Goal: Check status: Check status

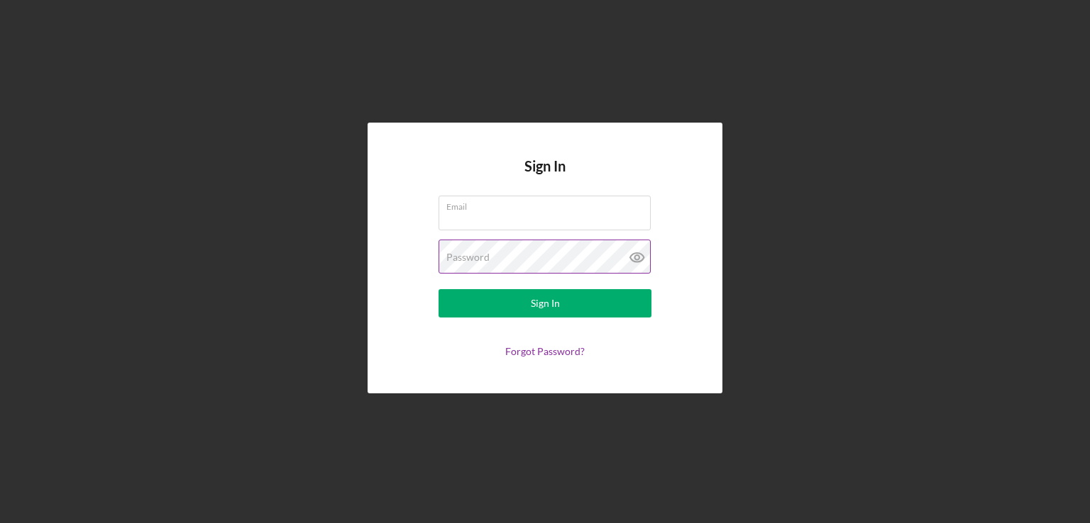
type input "[EMAIL_ADDRESS][DOMAIN_NAME]"
click at [636, 257] on icon at bounding box center [636, 257] width 35 height 35
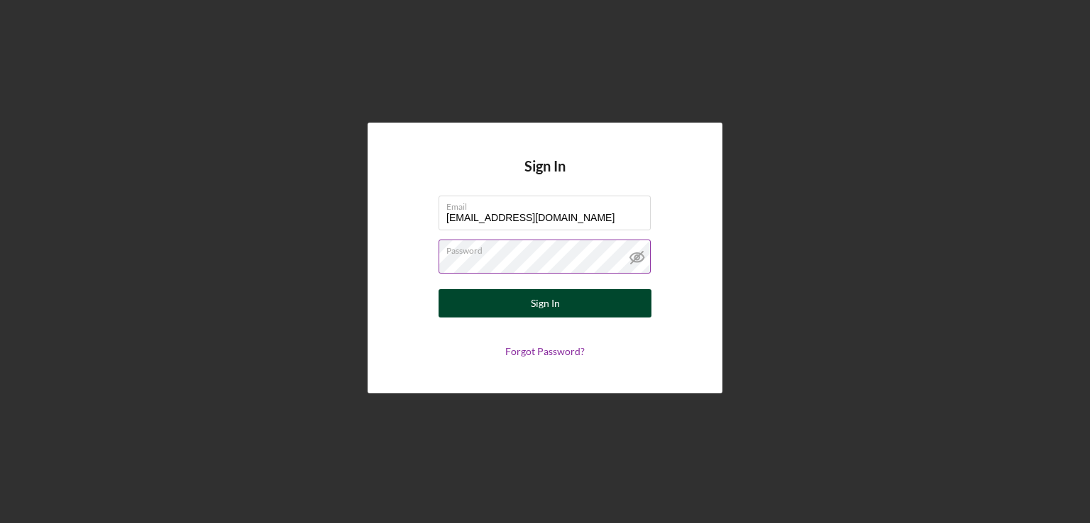
click at [604, 306] on button "Sign In" at bounding box center [544, 303] width 213 height 28
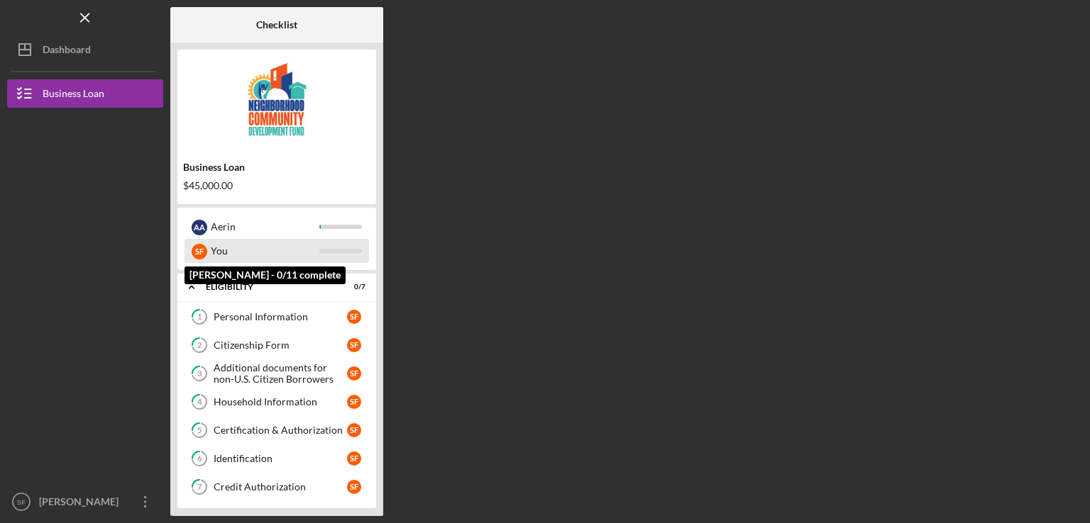
click at [233, 248] on div "You" at bounding box center [265, 251] width 109 height 24
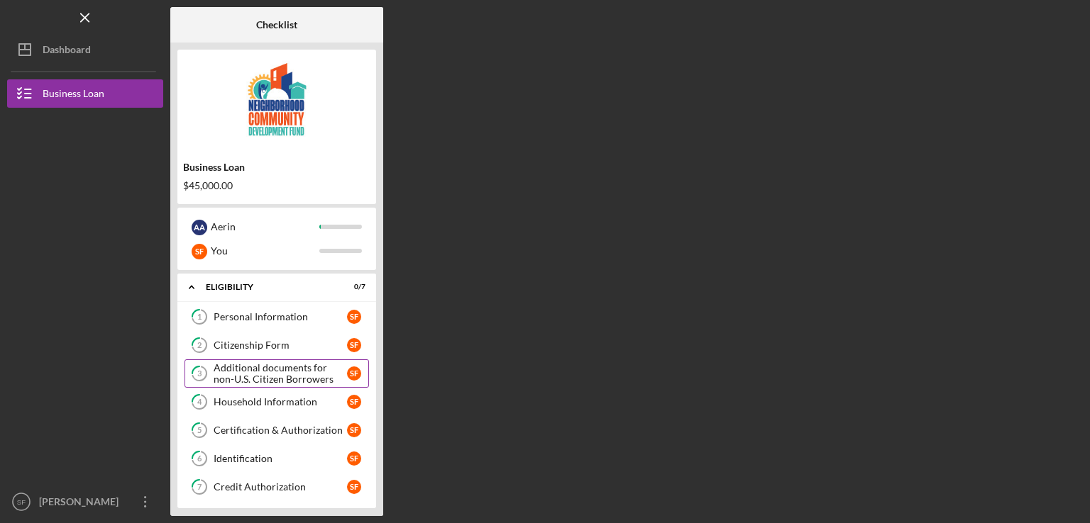
scroll to position [37, 0]
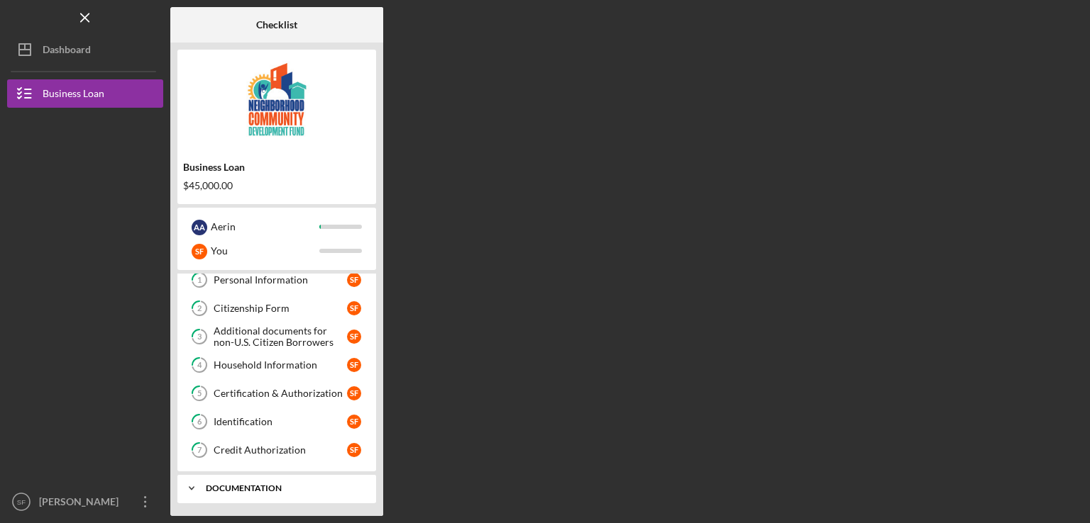
click at [289, 492] on div "Icon/Expander documentation 0 / 4" at bounding box center [276, 489] width 199 height 28
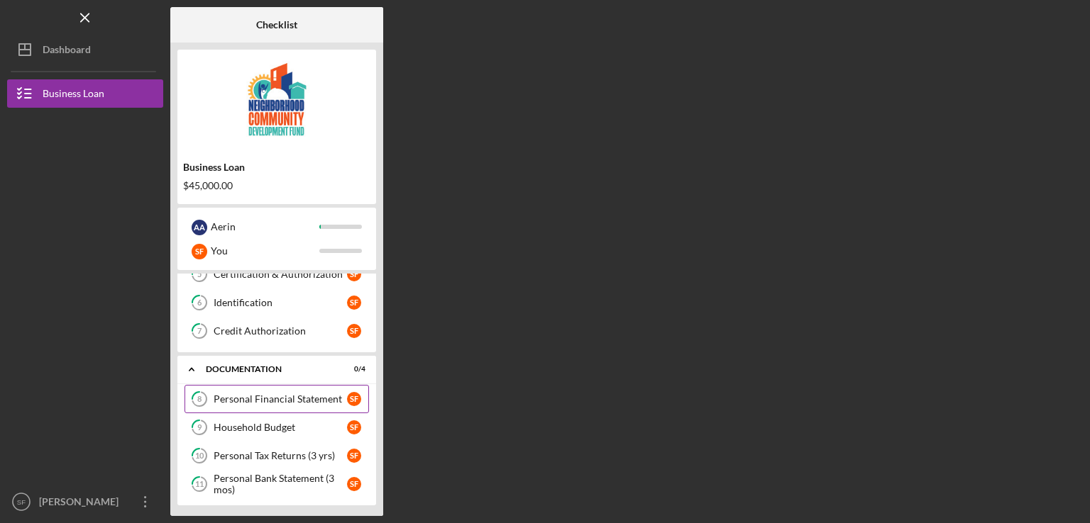
click at [301, 401] on div "Personal Financial Statement" at bounding box center [280, 399] width 133 height 11
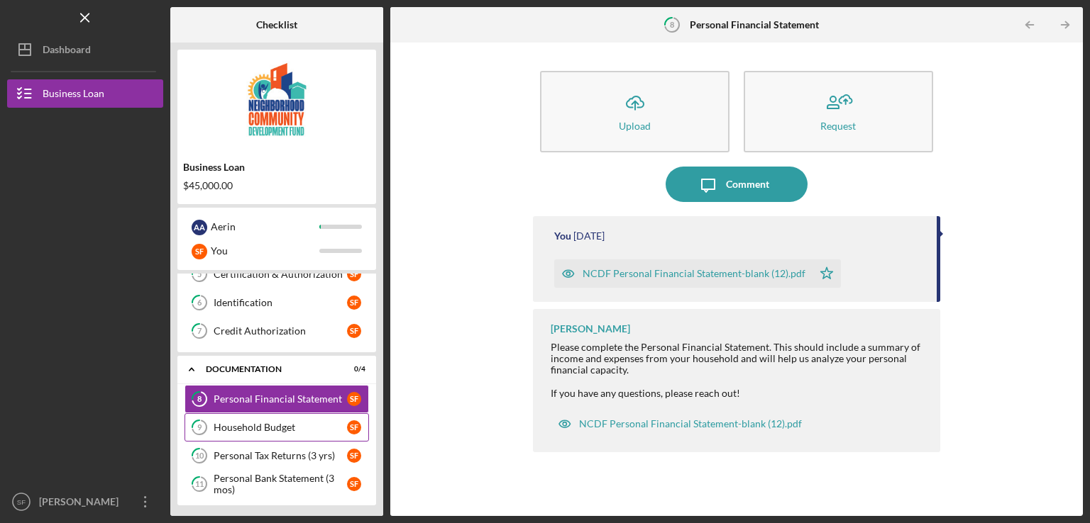
click at [300, 423] on div "Household Budget" at bounding box center [280, 427] width 133 height 11
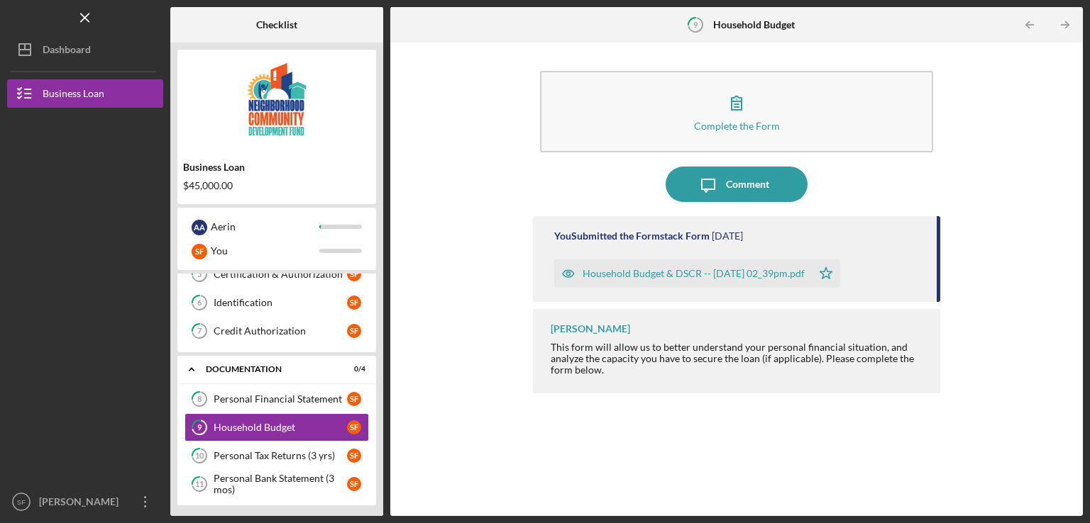
click at [628, 276] on div "Household Budget & DSCR -- [DATE] 02_39pm.pdf" at bounding box center [693, 273] width 222 height 11
